Goal: Check status: Check status

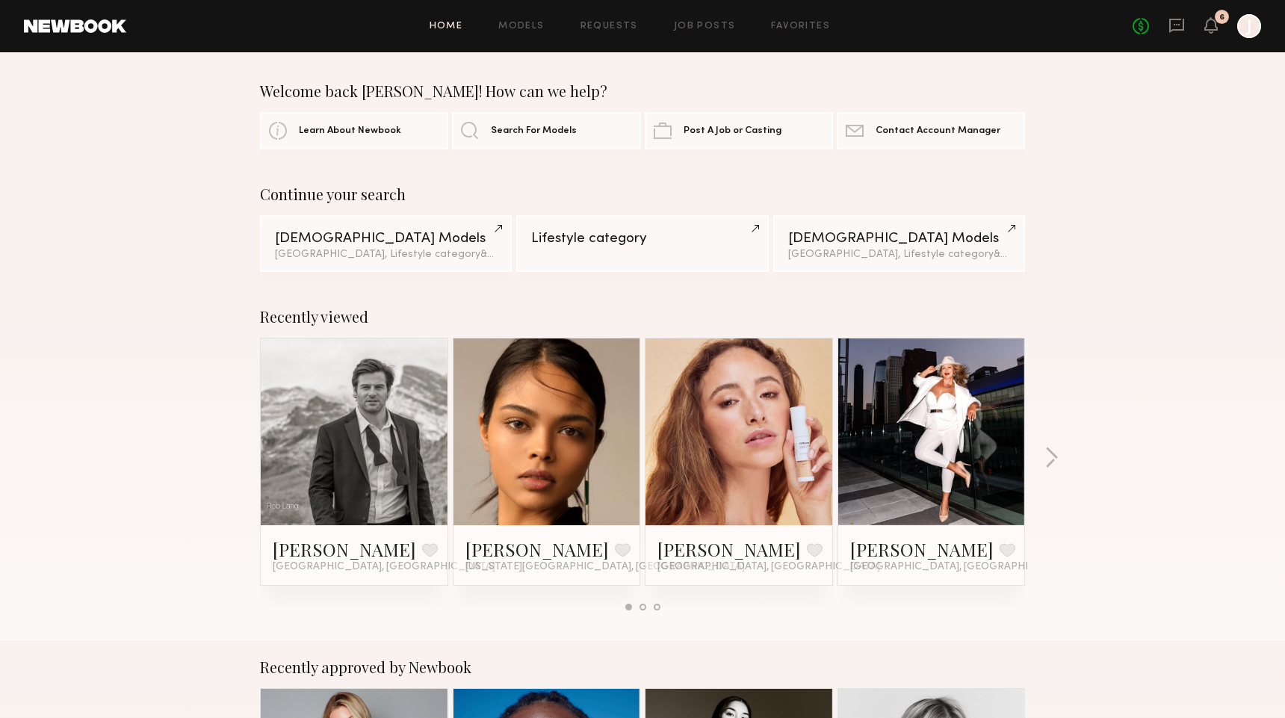
click at [1176, 33] on link at bounding box center [1176, 26] width 16 height 19
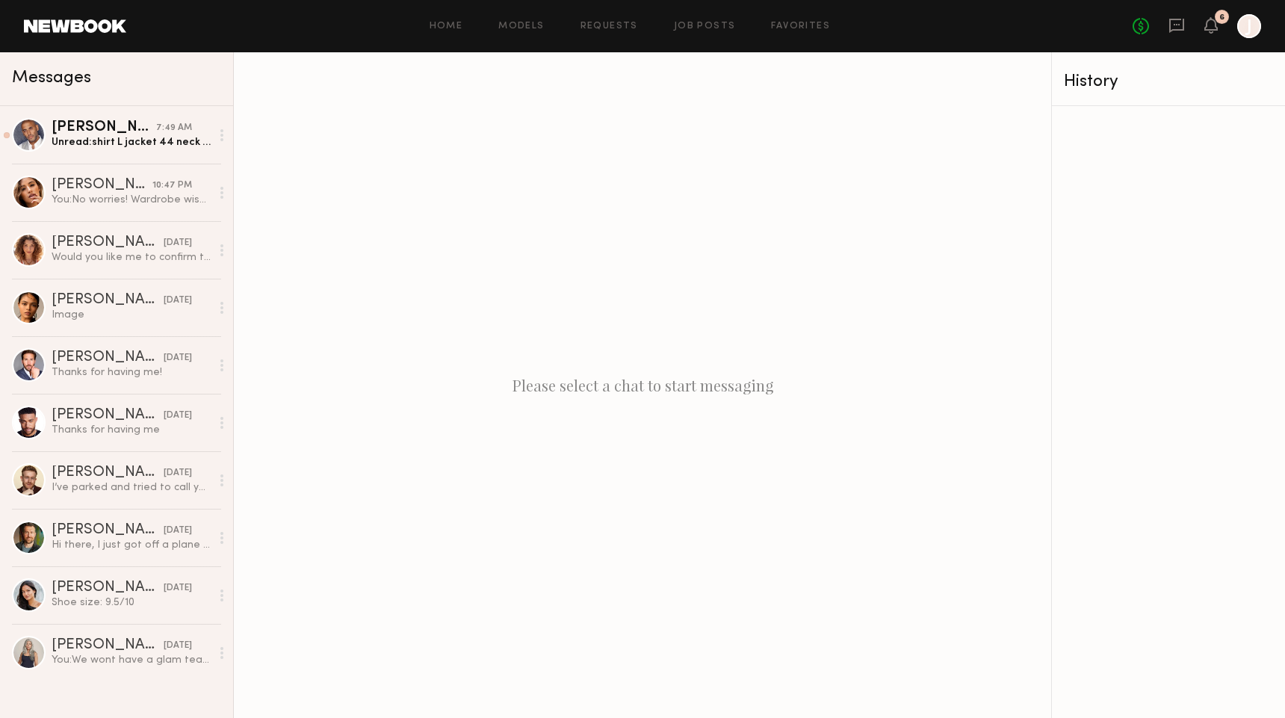
click at [1129, 25] on div "Home Models Requests Job Posts Favorites Sign Out" at bounding box center [629, 27] width 1006 height 10
click at [454, 45] on header "Home Models Requests Job Posts Favorites Sign Out No fees up to $5,000 6 J" at bounding box center [642, 26] width 1285 height 52
click at [454, 33] on div "Home Models Requests Job Posts Favorites Sign Out No fees up to $5,000 6 J" at bounding box center [693, 26] width 1135 height 24
click at [1222, 17] on div "6" at bounding box center [1221, 17] width 5 height 8
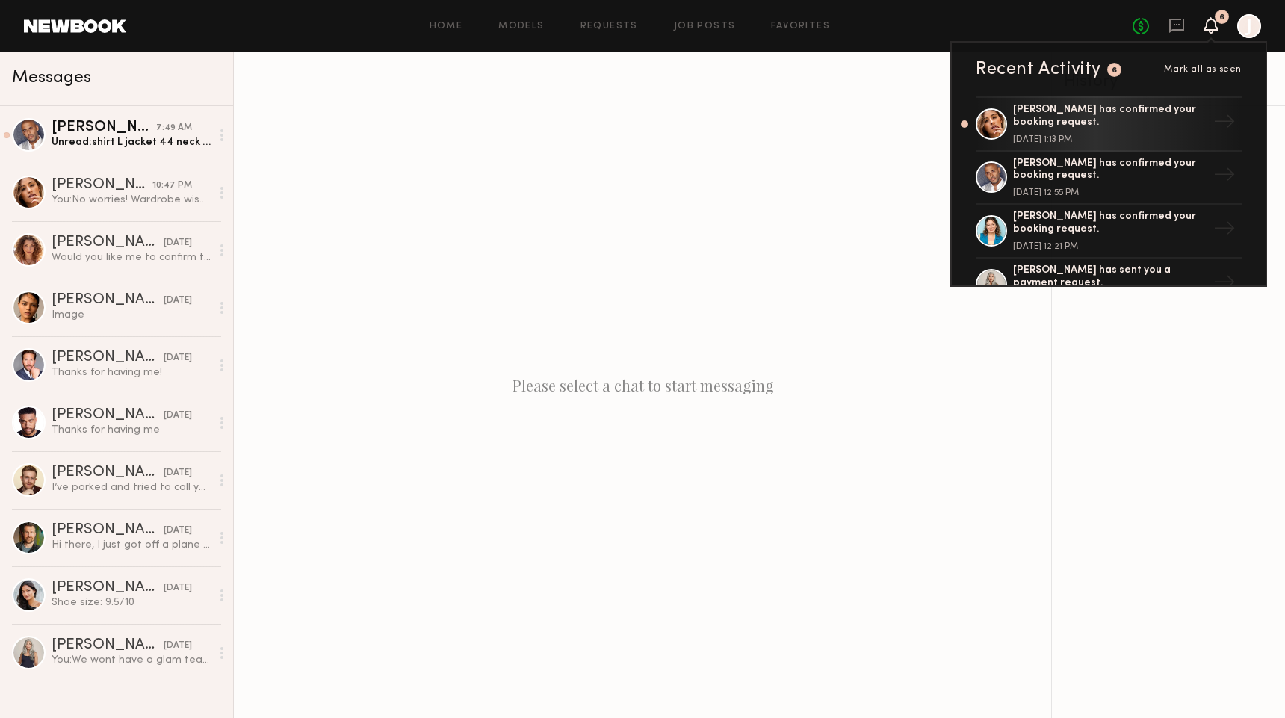
click at [1159, 406] on div at bounding box center [1168, 412] width 233 height 612
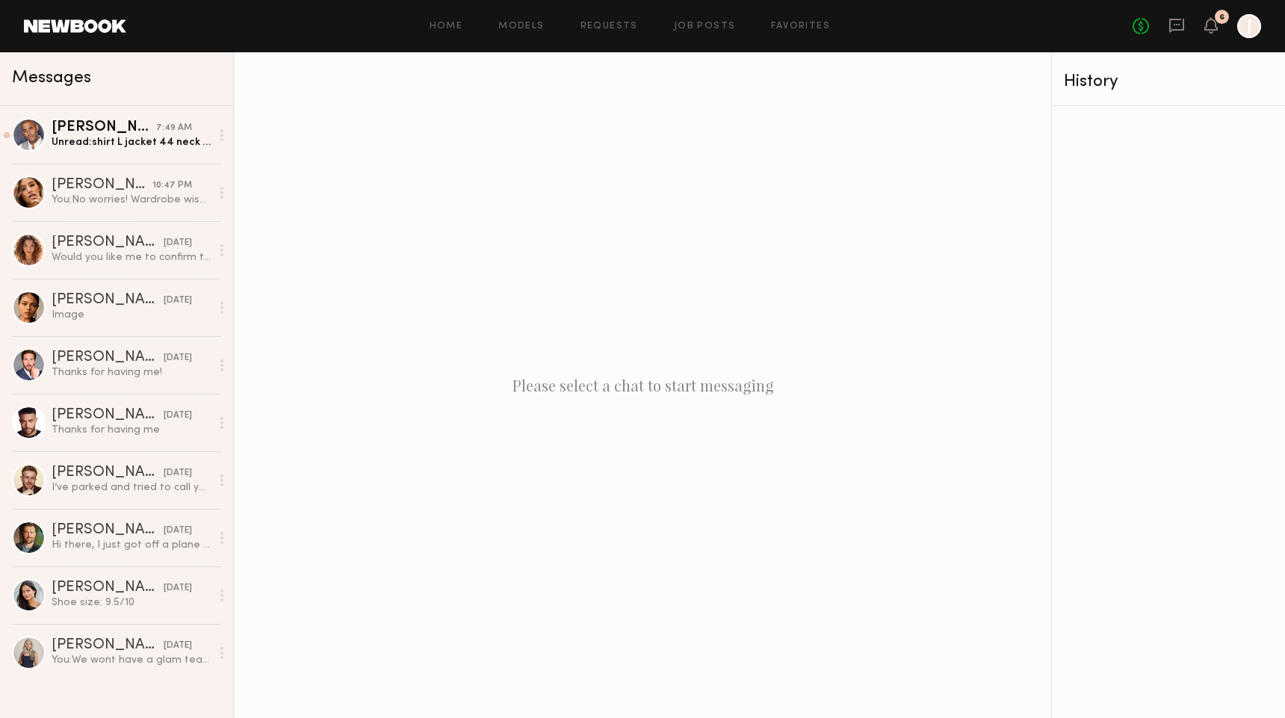
click at [1167, 13] on header "Home Models Requests Job Posts Favorites Sign Out No fees up to $5,000 6 J" at bounding box center [642, 26] width 1285 height 52
click at [1178, 24] on icon at bounding box center [1176, 24] width 6 height 1
click at [795, 32] on div "Home Models Requests Job Posts Favorites Sign Out No fees up to $5,000 6 J" at bounding box center [693, 26] width 1135 height 24
click at [1240, 26] on div at bounding box center [1249, 26] width 24 height 24
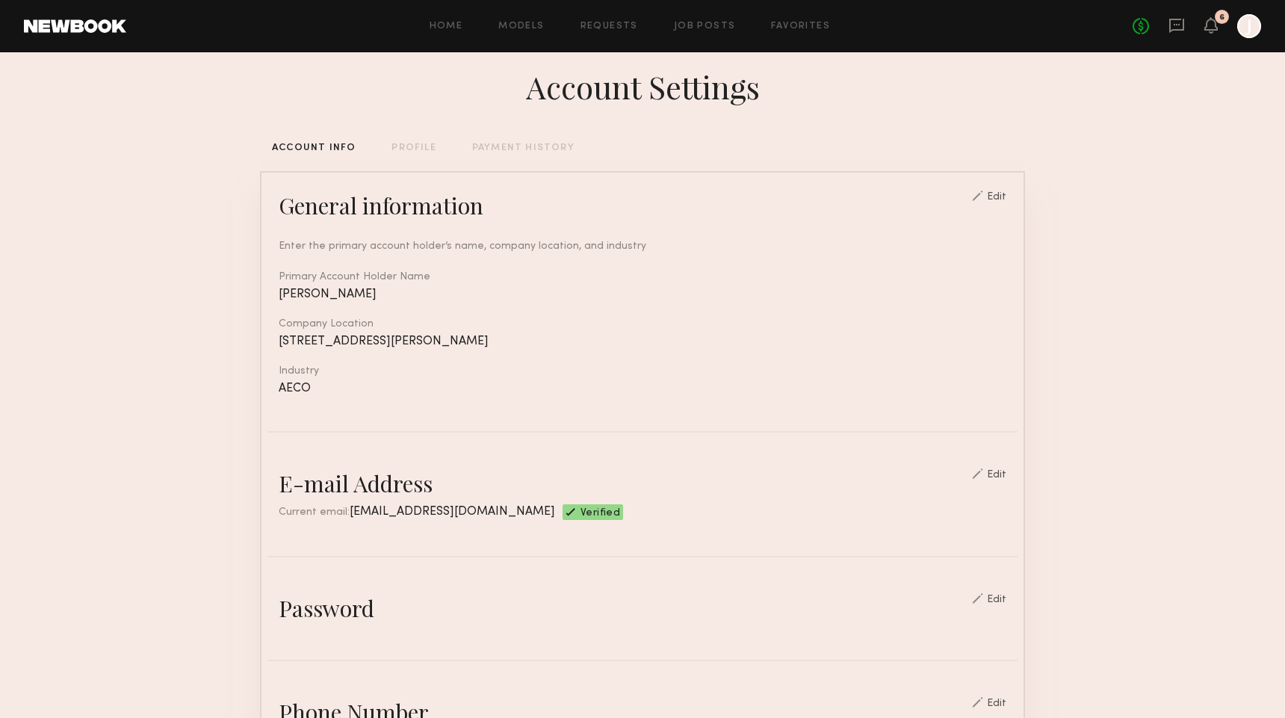
scroll to position [20, 0]
click at [507, 137] on div "Account Settings ACCOUNT INFO PROFILE PAYMENT HISTORY General information Edit …" at bounding box center [642, 705] width 765 height 1347
click at [502, 160] on div "Account Settings ACCOUNT INFO PROFILE PAYMENT HISTORY General information Edit …" at bounding box center [642, 705] width 765 height 1347
click at [502, 145] on div "PAYMENT HISTORY" at bounding box center [523, 145] width 102 height 10
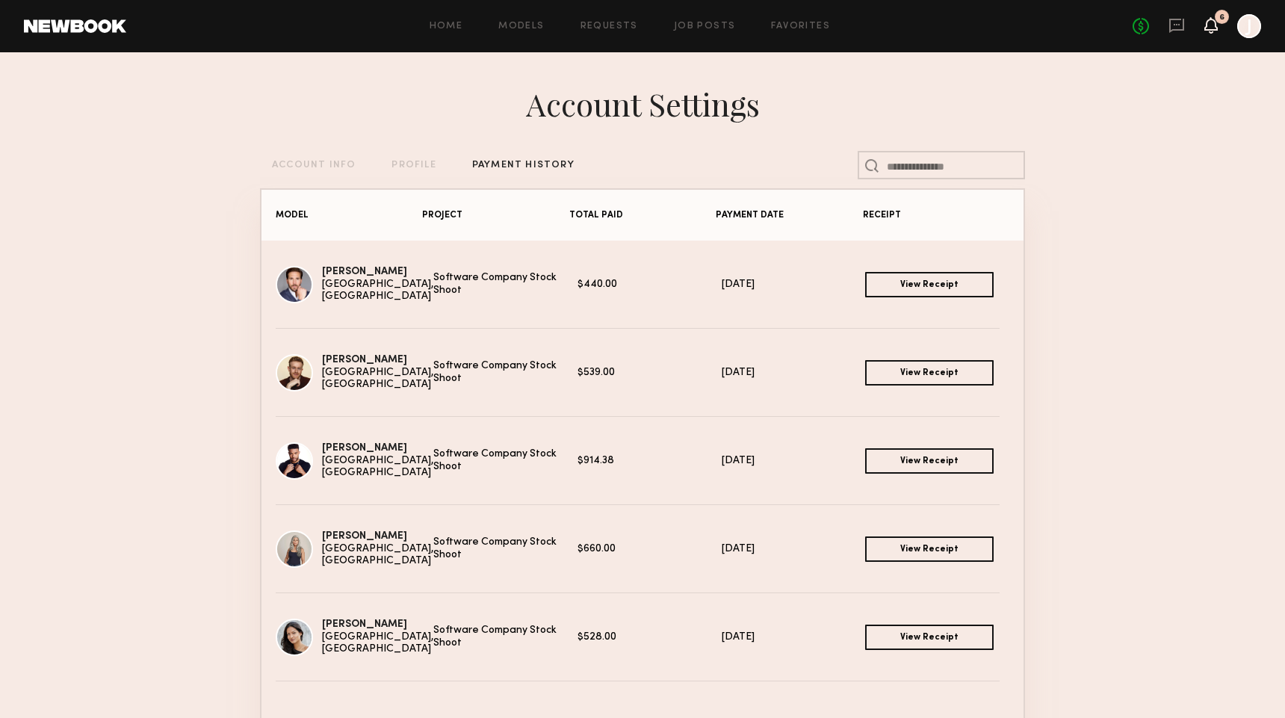
click at [1206, 28] on icon at bounding box center [1211, 24] width 12 height 10
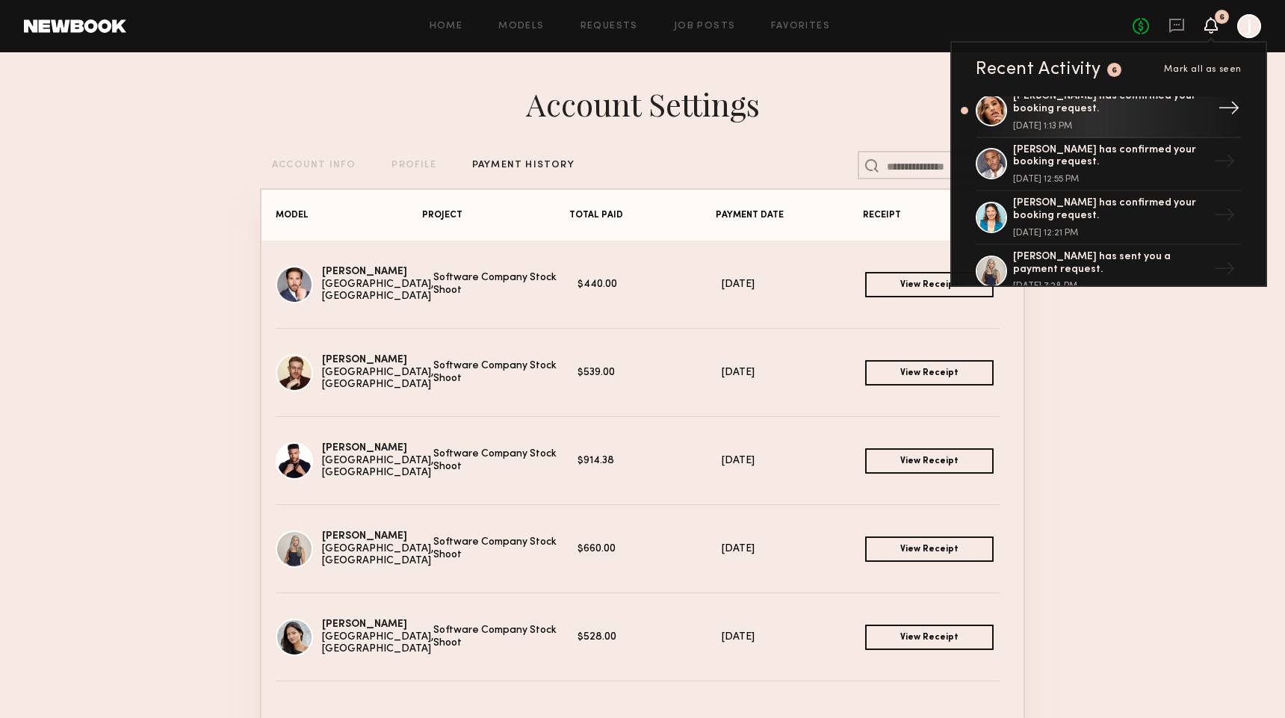
scroll to position [15, 0]
click at [1164, 108] on div "[PERSON_NAME] has confirmed your booking request." at bounding box center [1110, 101] width 194 height 25
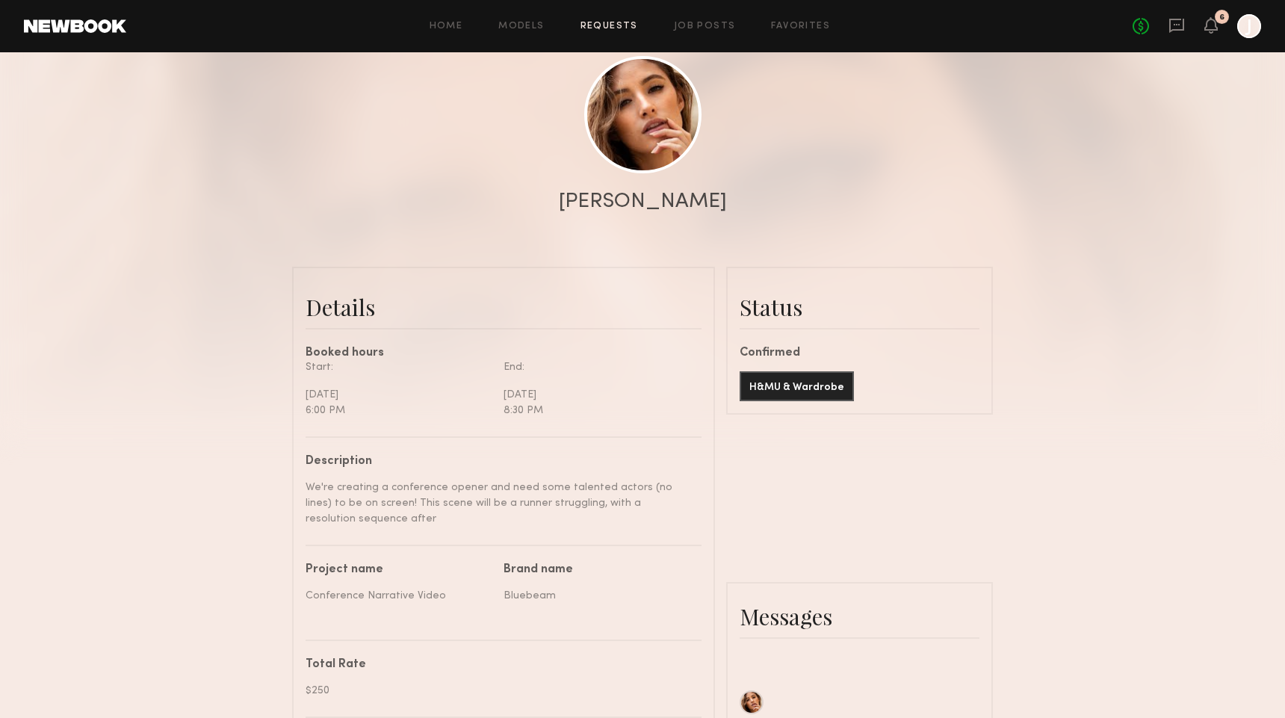
scroll to position [138, 0]
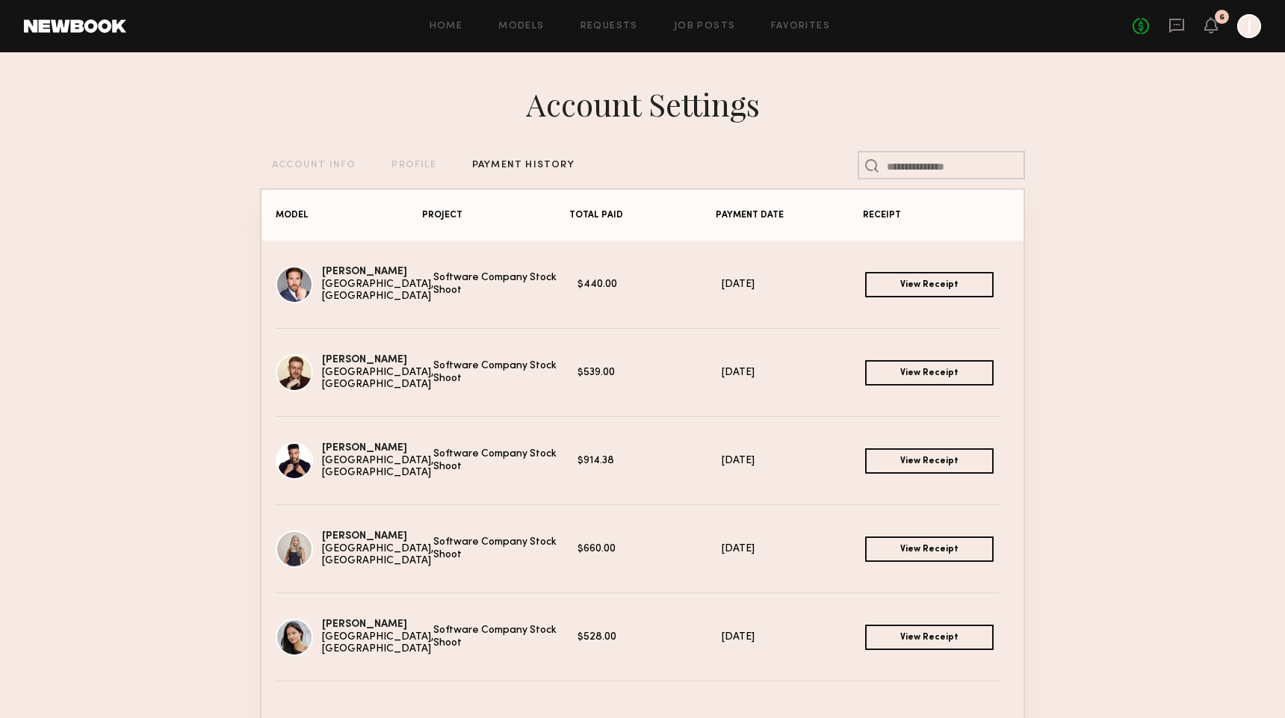
click at [185, 373] on section "Account Settings ACCOUNT INFO PROFILE PAYMENT HISTORY MODEL PROJECT TOTAL PAID …" at bounding box center [642, 427] width 1285 height 750
click at [1025, 90] on section "Account Settings ACCOUNT INFO PROFILE PAYMENT HISTORY MODEL PROJECT TOTAL PAID …" at bounding box center [642, 427] width 1285 height 750
click at [818, 152] on div "Account Settings ACCOUNT INFO PROFILE PAYMENT HISTORY MODEL PROJECT TOTAL PAID …" at bounding box center [642, 427] width 765 height 750
